Goal: Task Accomplishment & Management: Complete application form

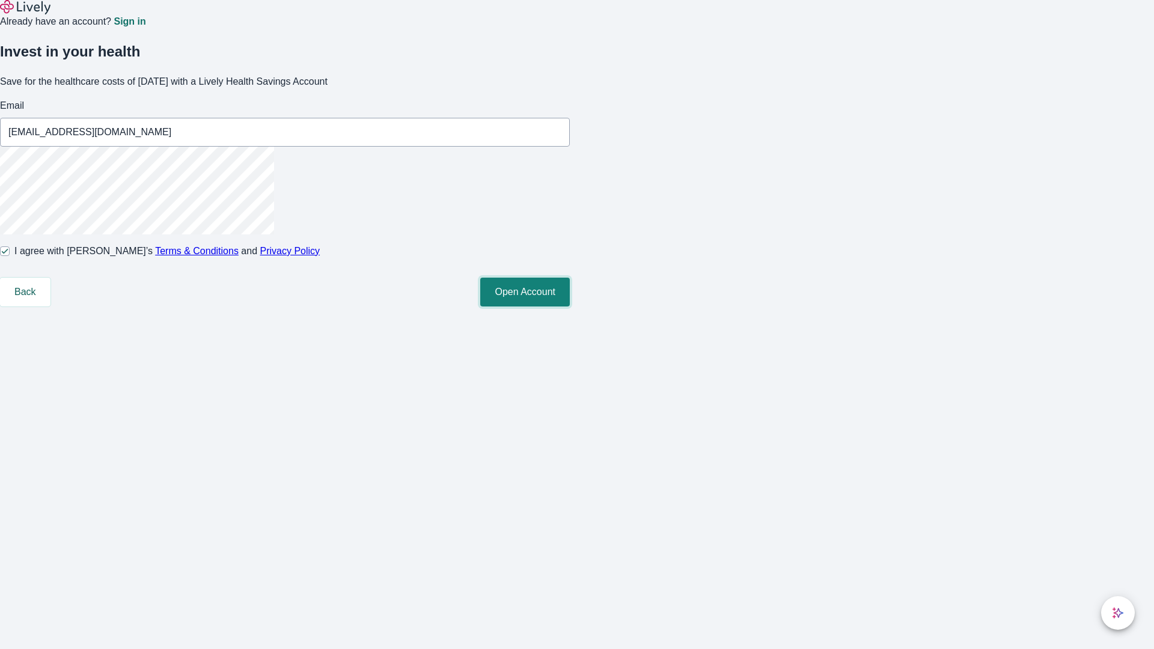
click at [570, 306] on button "Open Account" at bounding box center [525, 292] width 90 height 29
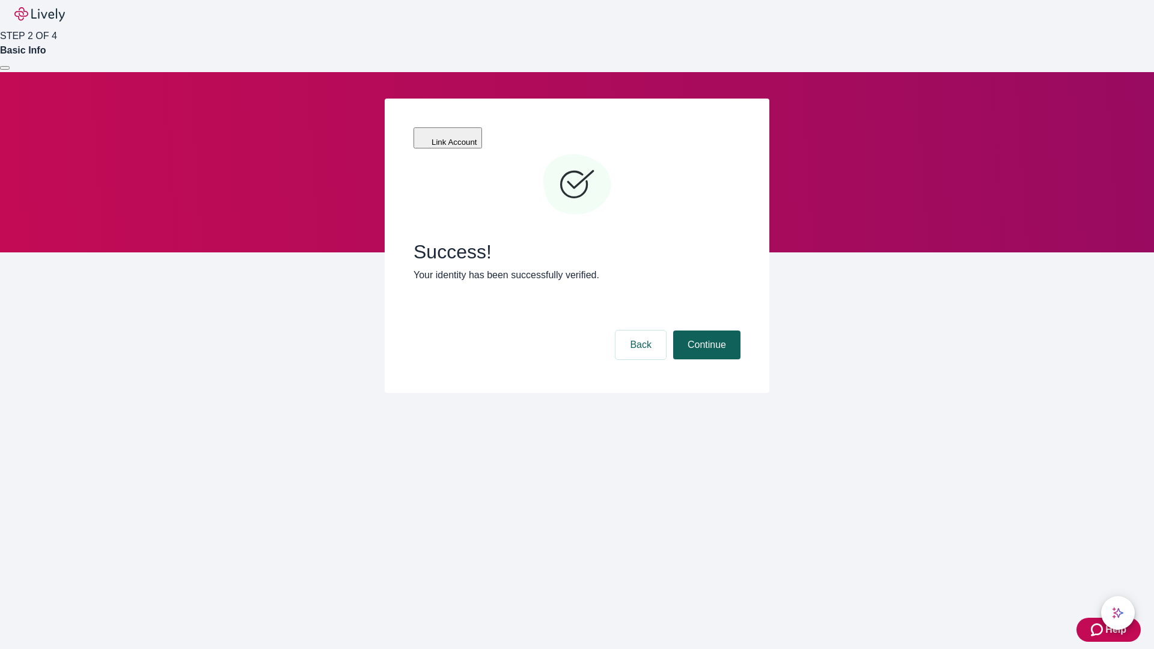
click at [705, 330] on button "Continue" at bounding box center [706, 344] width 67 height 29
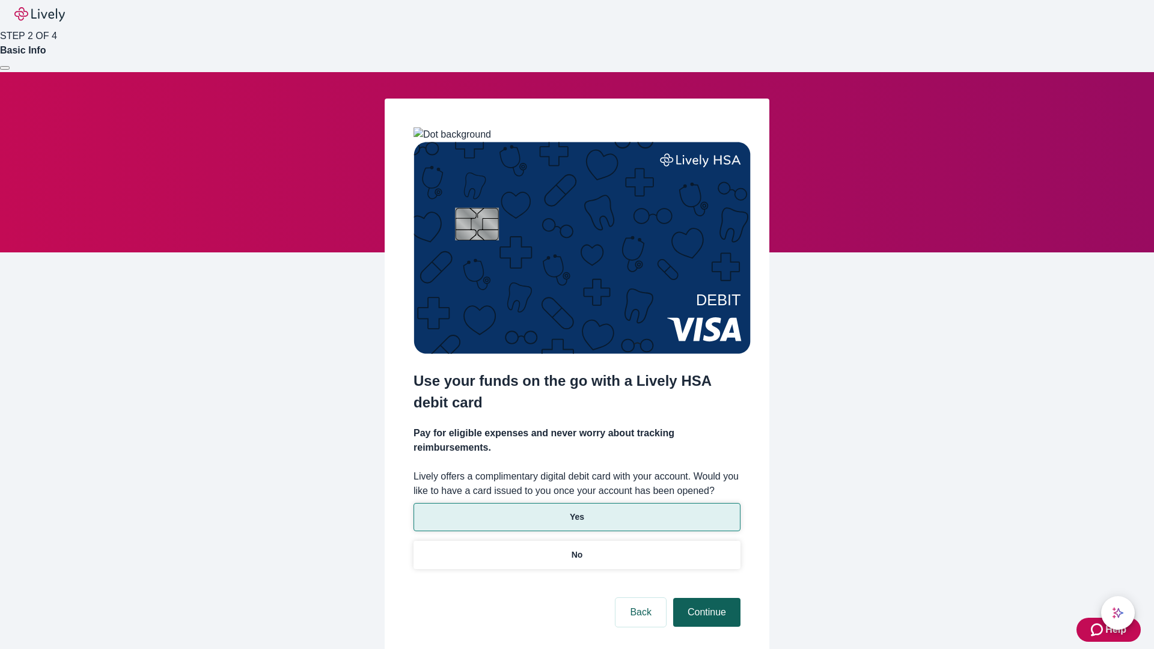
click at [576, 511] on p "Yes" at bounding box center [577, 517] width 14 height 13
click at [705, 598] on button "Continue" at bounding box center [706, 612] width 67 height 29
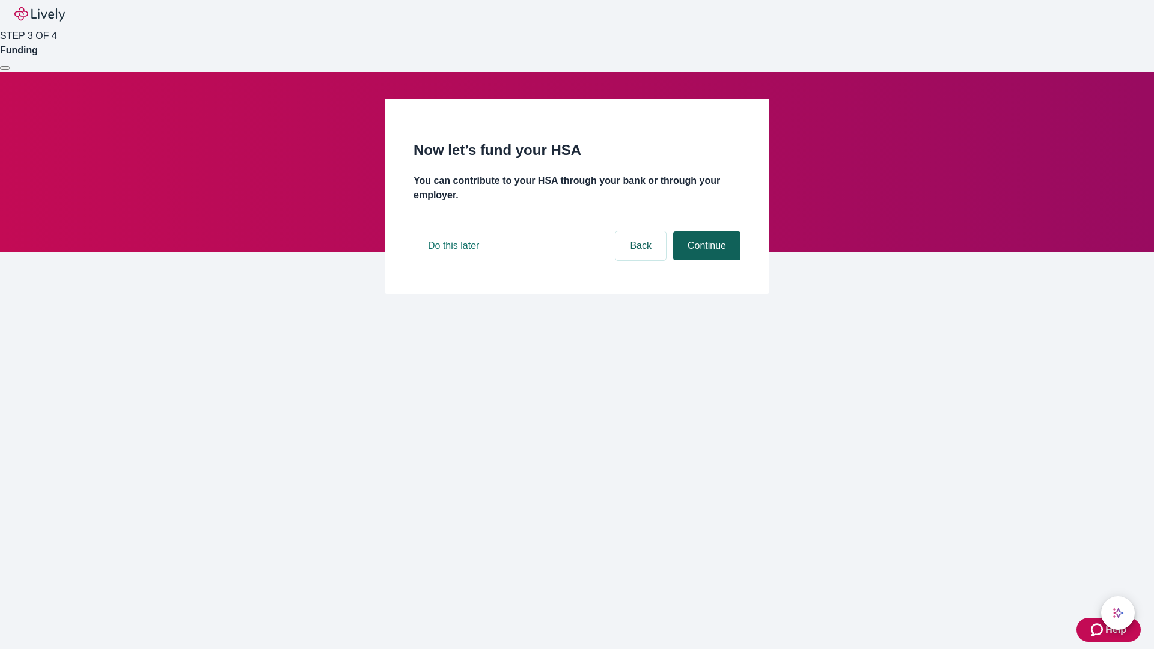
click at [705, 260] on button "Continue" at bounding box center [706, 245] width 67 height 29
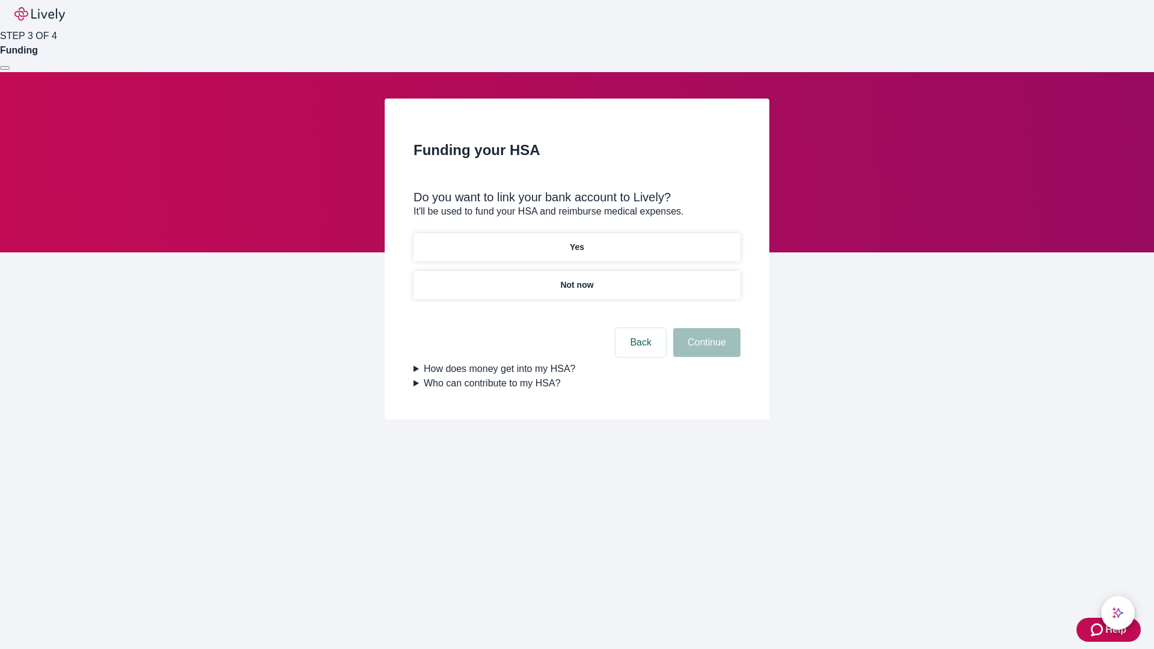
click at [576, 279] on p "Not now" at bounding box center [576, 285] width 33 height 13
click at [705, 350] on button "Continue" at bounding box center [706, 342] width 67 height 29
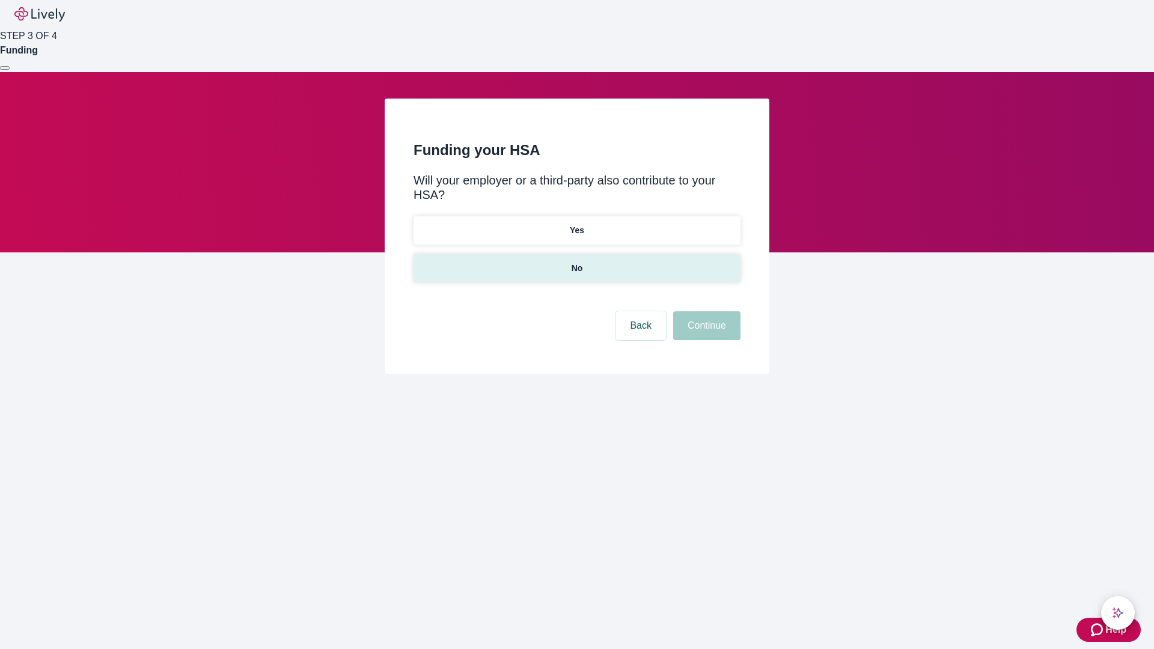
click at [576, 262] on p "No" at bounding box center [576, 268] width 11 height 13
click at [705, 311] on button "Continue" at bounding box center [706, 325] width 67 height 29
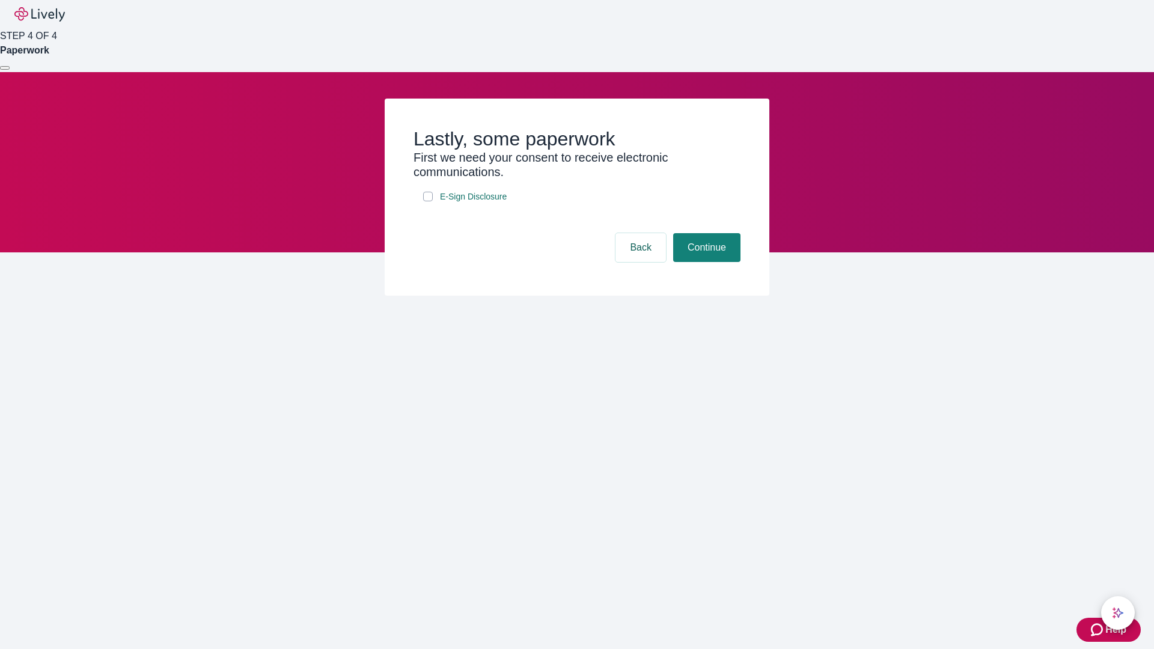
click at [428, 201] on input "E-Sign Disclosure" at bounding box center [428, 197] width 10 height 10
checkbox input "true"
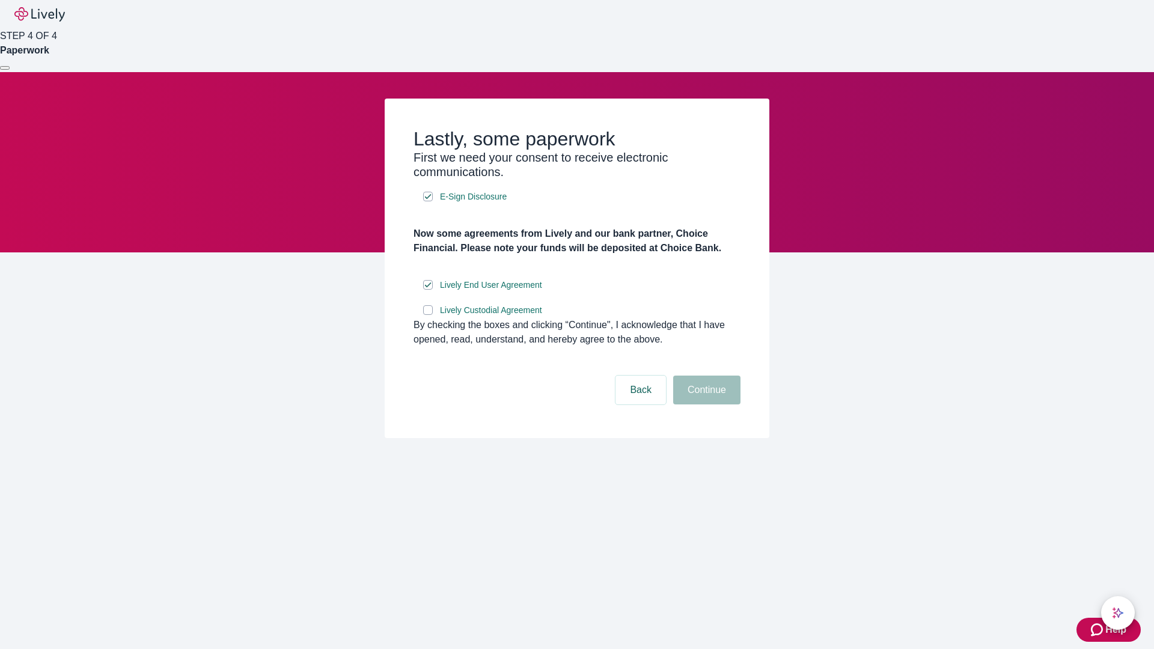
click at [428, 315] on input "Lively Custodial Agreement" at bounding box center [428, 310] width 10 height 10
checkbox input "true"
click at [705, 404] on button "Continue" at bounding box center [706, 390] width 67 height 29
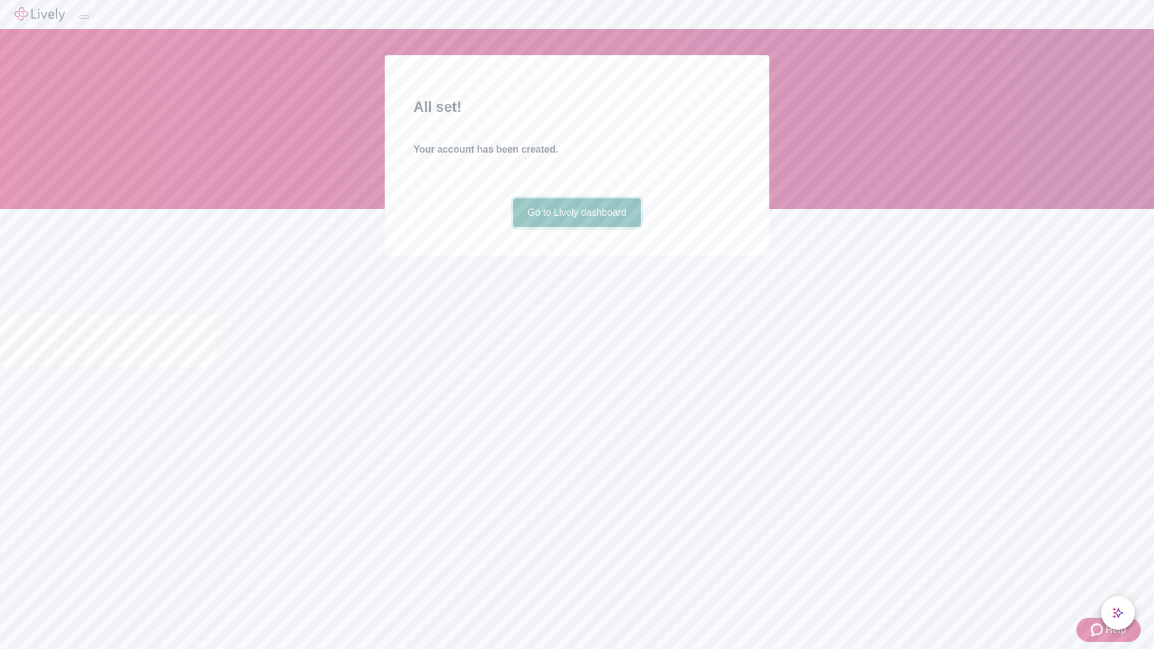
click at [576, 227] on link "Go to Lively dashboard" at bounding box center [577, 212] width 128 height 29
